Goal: Task Accomplishment & Management: Use online tool/utility

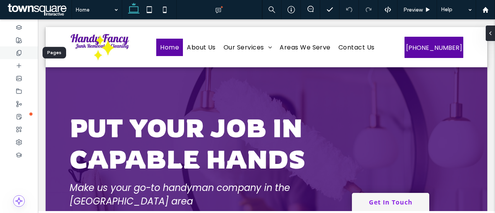
click at [9, 53] on div at bounding box center [19, 52] width 38 height 13
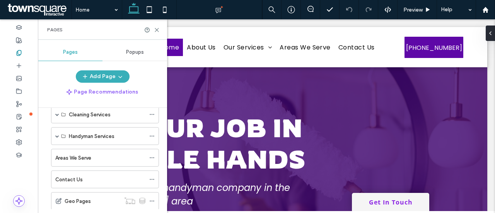
scroll to position [54, 0]
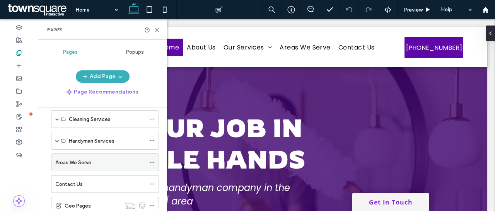
click at [123, 154] on div "Areas We Serve" at bounding box center [100, 162] width 90 height 17
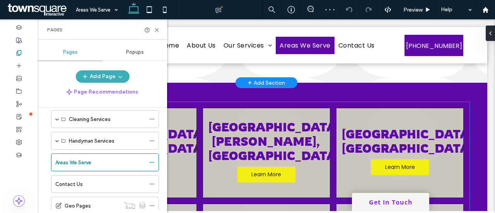
scroll to position [93, 0]
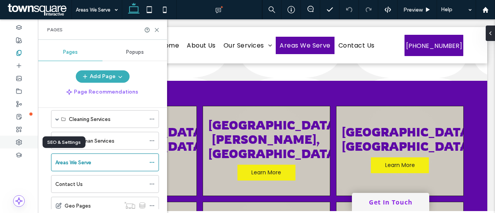
click at [15, 142] on div at bounding box center [19, 142] width 38 height 13
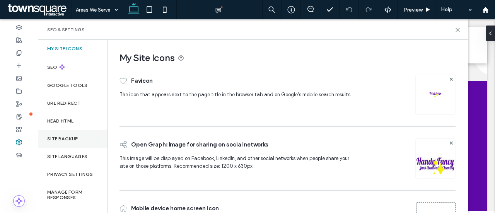
click at [68, 140] on label "Site Backup" at bounding box center [62, 138] width 31 height 5
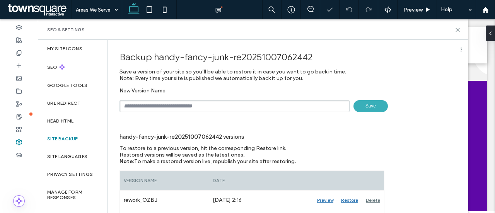
click at [157, 107] on input "text" at bounding box center [235, 106] width 230 height 12
type input "****"
click at [370, 109] on span "Save" at bounding box center [371, 106] width 34 height 12
